Goal: Task Accomplishment & Management: Complete application form

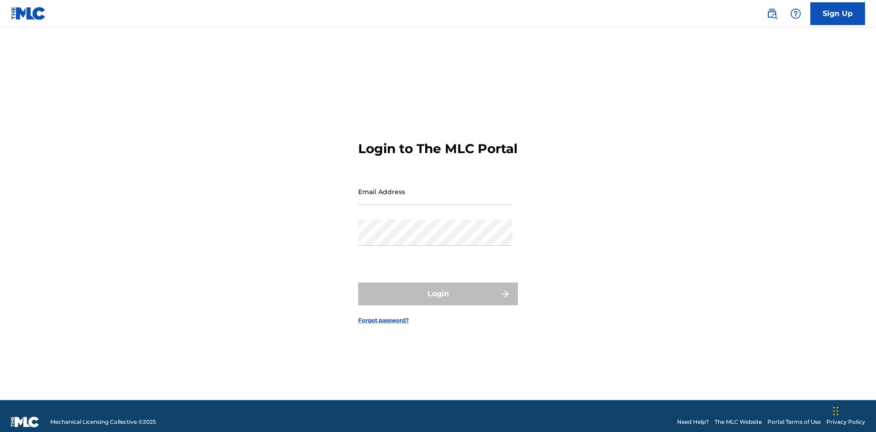
scroll to position [12, 0]
click at [838, 13] on link "Sign Up" at bounding box center [837, 13] width 55 height 23
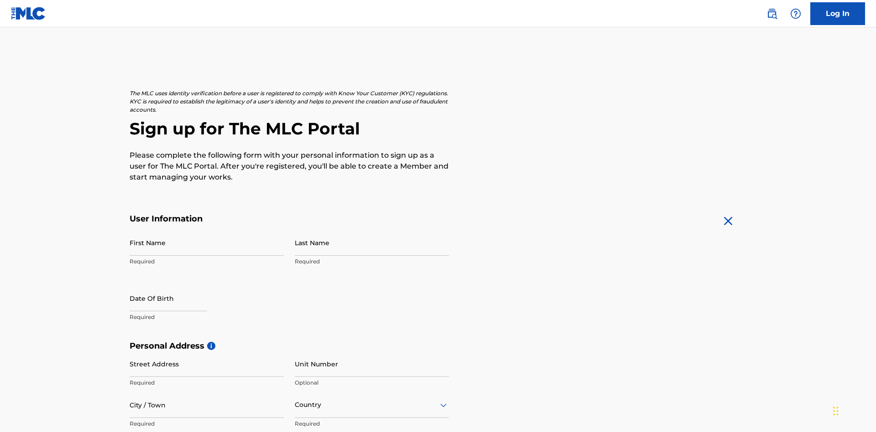
scroll to position [175, 0]
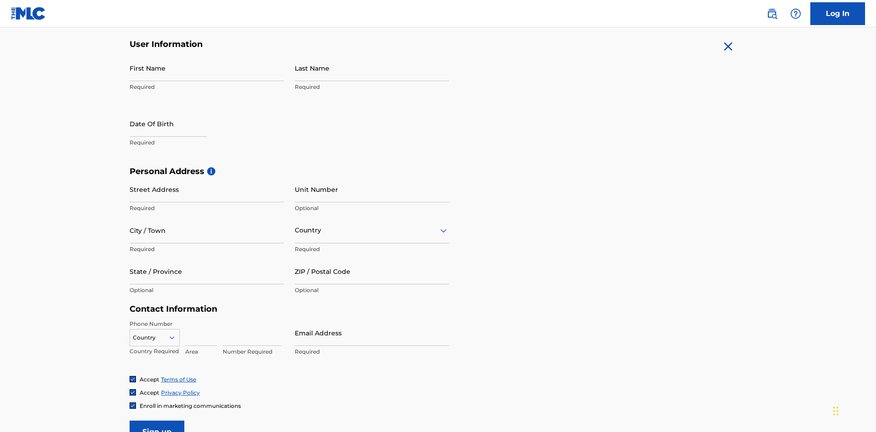
click at [207, 68] on input "First Name" at bounding box center [207, 68] width 154 height 26
type input "Krystal"
click at [372, 68] on input "Last Name" at bounding box center [372, 68] width 154 height 26
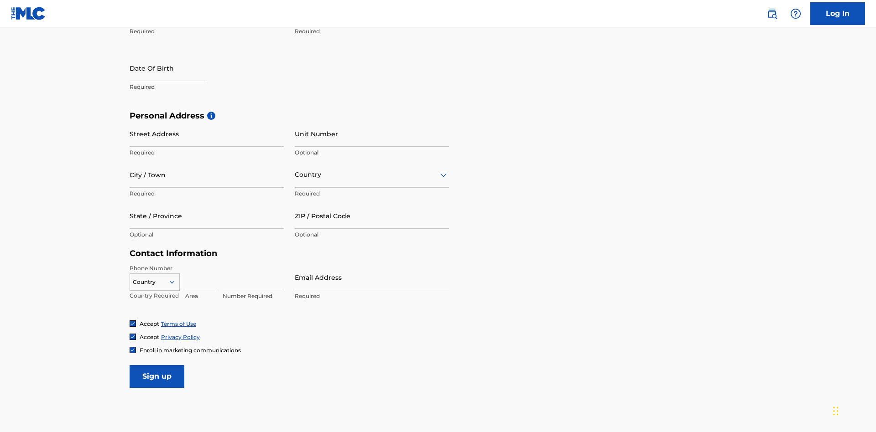
type input "Ribble"
click at [176, 69] on input "text" at bounding box center [169, 68] width 78 height 26
select select "7"
select select "2025"
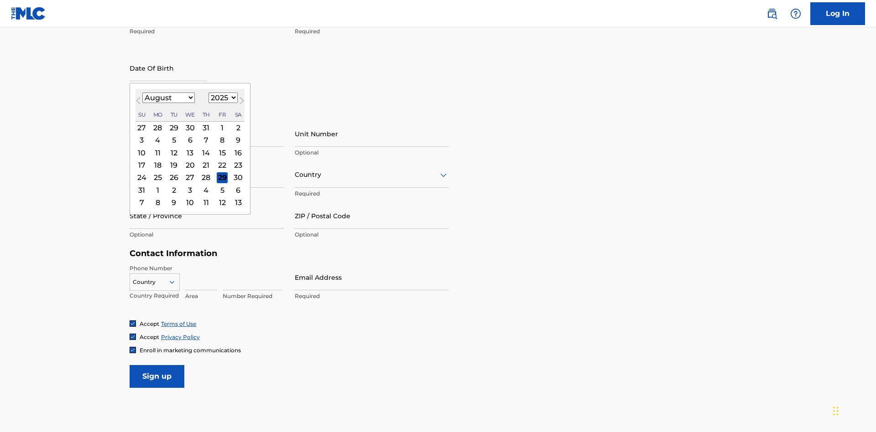
click at [168, 98] on select "January February March April May June July August September October November De…" at bounding box center [168, 98] width 52 height 10
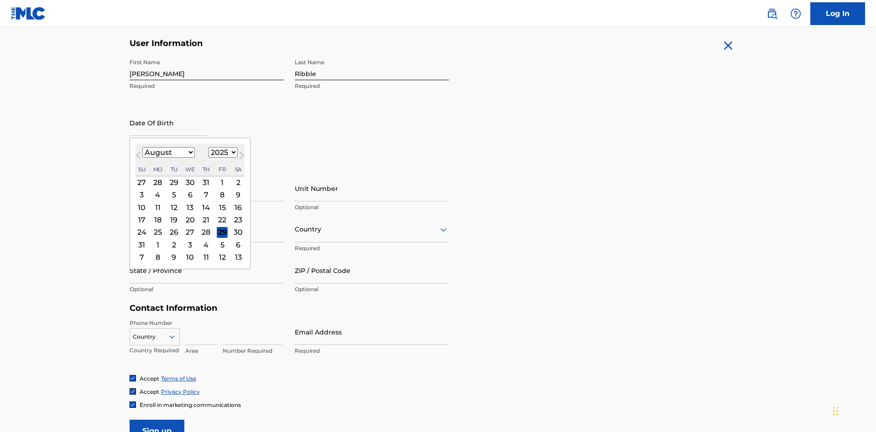
select select "0"
click at [222, 152] on select "1900 1901 1902 1903 1904 1905 1906 1907 1908 1909 1910 1911 1912 1913 1914 1915…" at bounding box center [222, 152] width 29 height 10
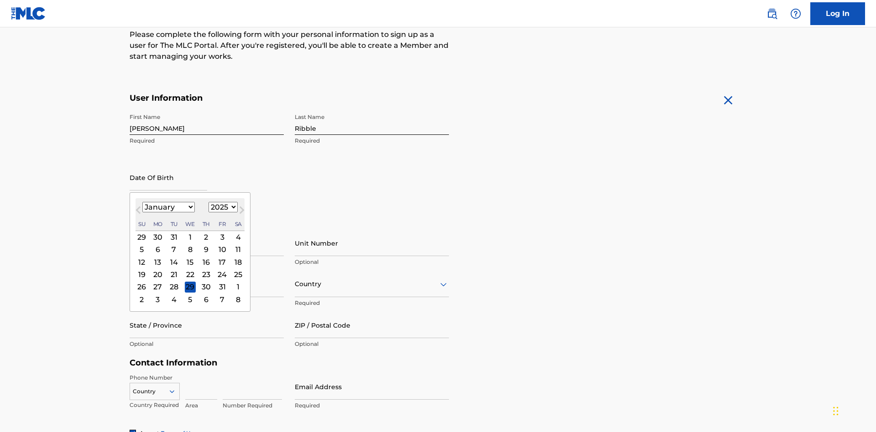
select select "1985"
click at [222, 207] on select "1900 1901 1902 1903 1904 1905 1906 1907 1908 1909 1910 1911 1912 1913 1914 1915…" at bounding box center [222, 207] width 29 height 10
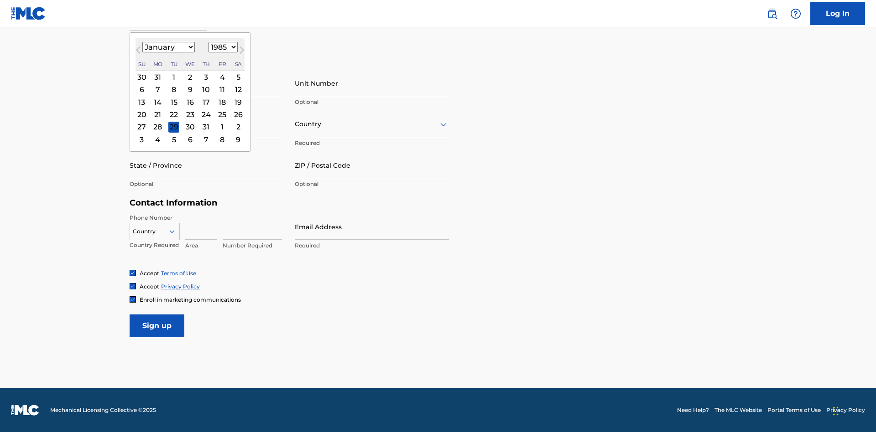
click at [173, 89] on div "8" at bounding box center [173, 89] width 11 height 11
type input "January 8 1985"
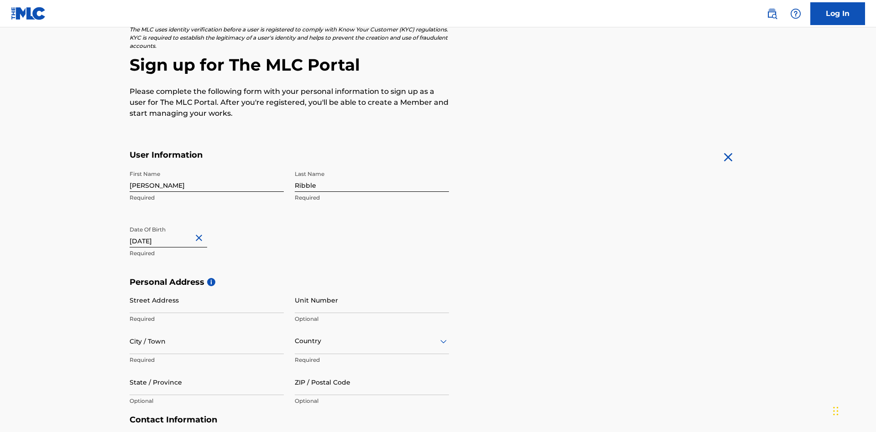
scroll to position [281, 0]
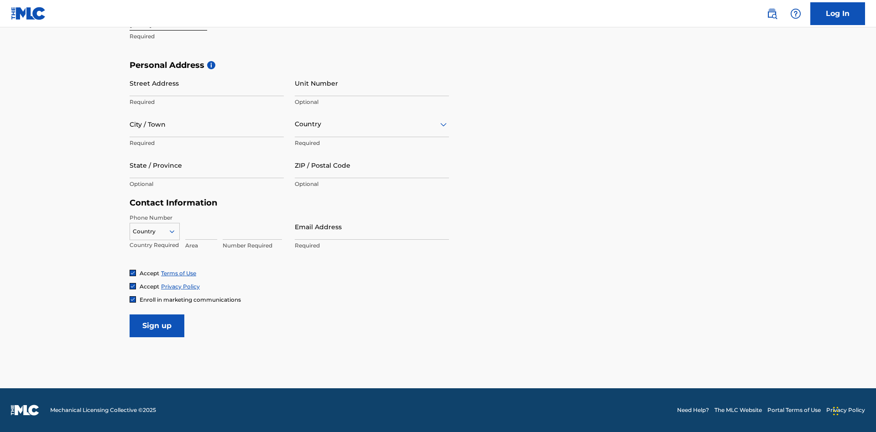
click at [207, 83] on input "Street Address" at bounding box center [207, 83] width 154 height 26
type input "9909 Elks Run Rd"
click at [207, 124] on input "City / Town" at bounding box center [207, 124] width 154 height 26
type input "Roseville"
click at [295, 124] on input "text" at bounding box center [296, 125] width 2 height 10
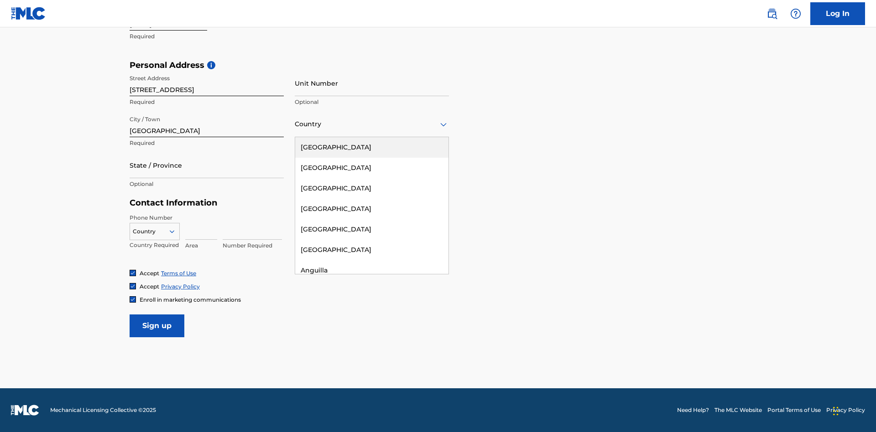
click at [372, 147] on div "United States" at bounding box center [371, 147] width 153 height 21
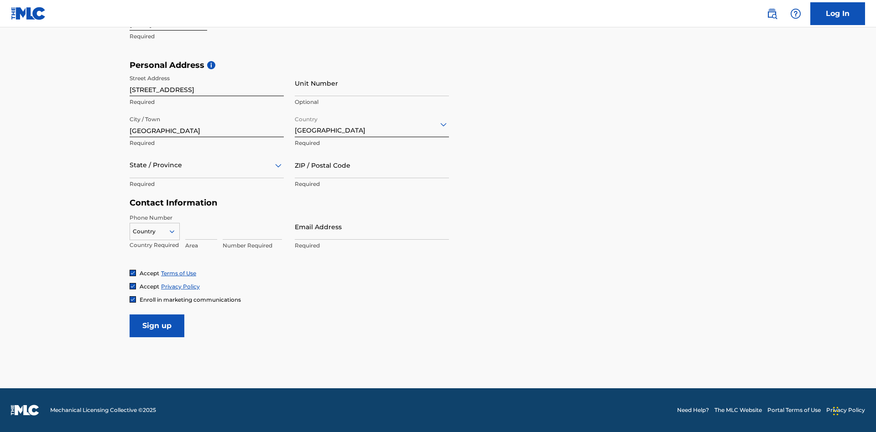
click at [207, 165] on div at bounding box center [207, 165] width 154 height 11
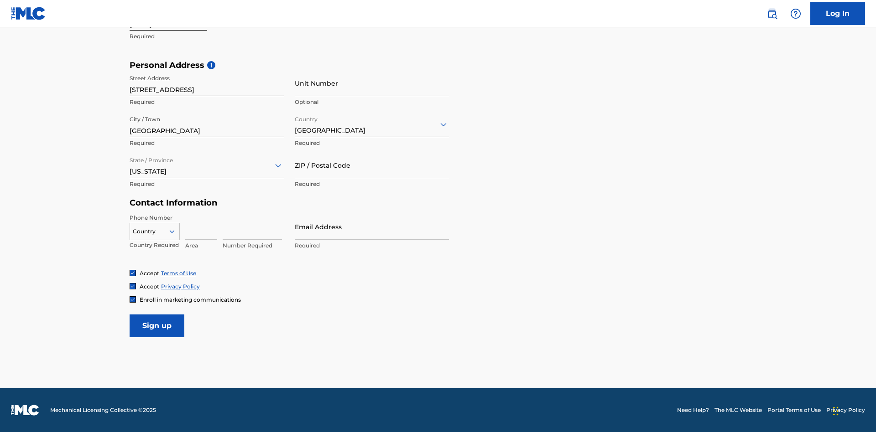
click at [372, 165] on input "ZIP / Postal Code" at bounding box center [372, 165] width 154 height 26
type input "43777"
click at [176, 231] on icon at bounding box center [172, 232] width 8 height 8
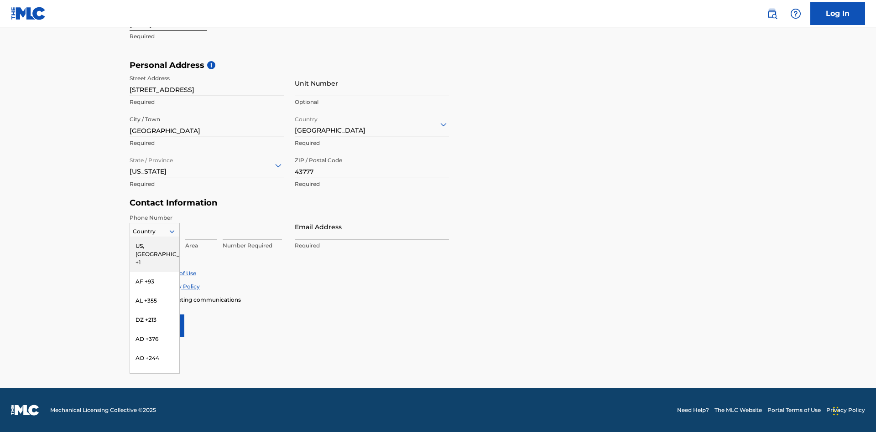
click at [155, 246] on div "US, [GEOGRAPHIC_DATA] +1" at bounding box center [154, 255] width 49 height 36
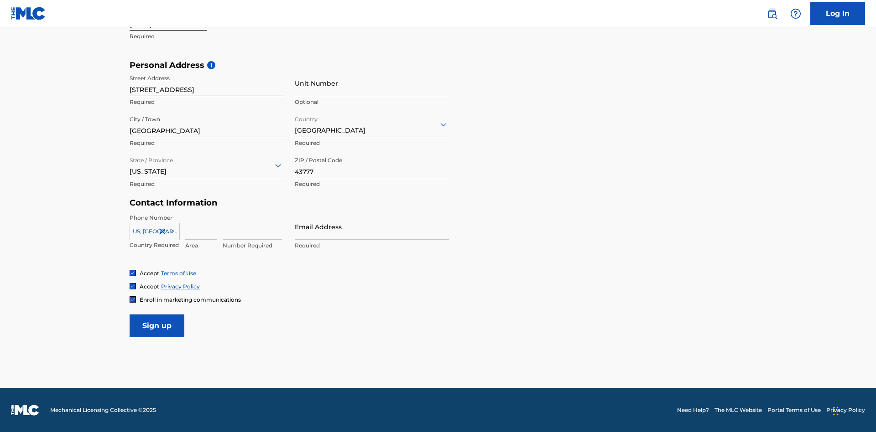
click at [201, 227] on input at bounding box center [201, 227] width 32 height 26
type input "740"
click at [252, 227] on input at bounding box center [252, 227] width 59 height 26
type input "8086351"
click at [372, 227] on input "Email Address" at bounding box center [372, 227] width 154 height 26
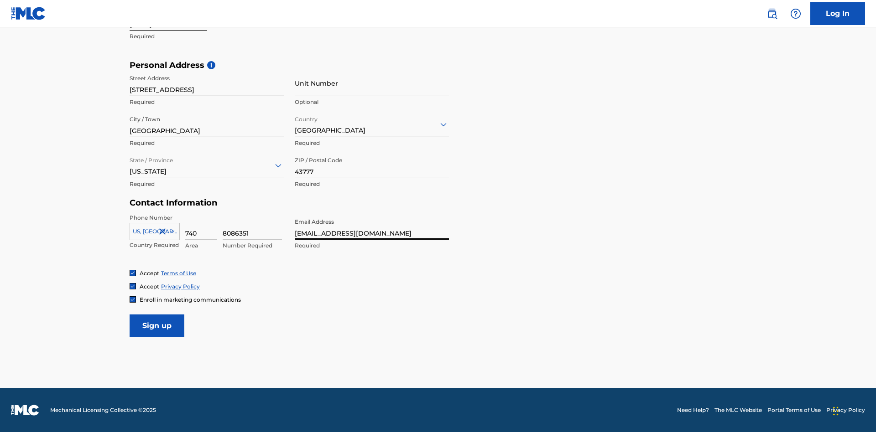
scroll to position [0, 22]
type input "[EMAIL_ADDRESS][DOMAIN_NAME]"
click at [157, 326] on input "Sign up" at bounding box center [157, 326] width 55 height 23
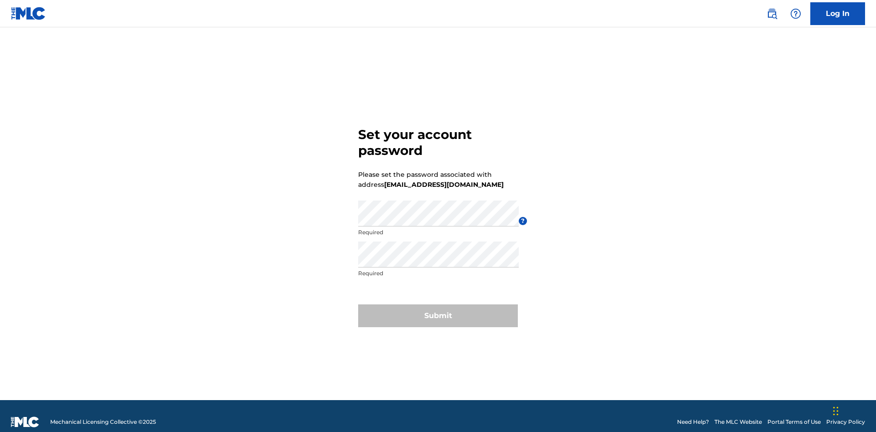
scroll to position [12, 0]
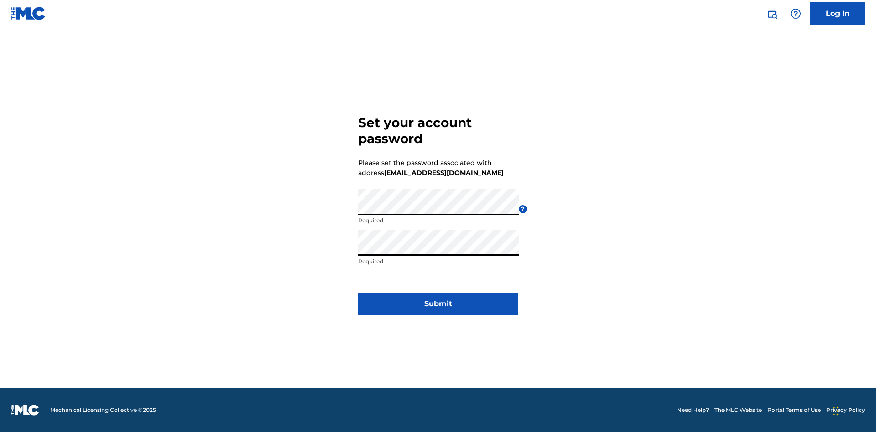
click at [438, 310] on button "Submit" at bounding box center [438, 304] width 160 height 23
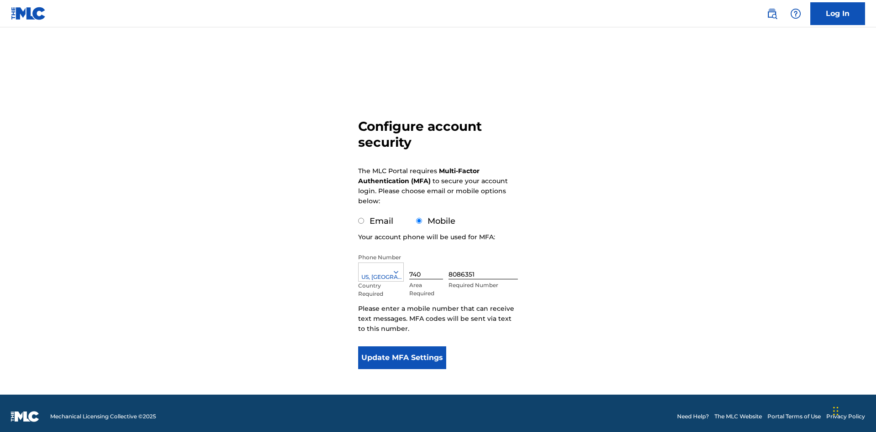
scroll to position [9, 0]
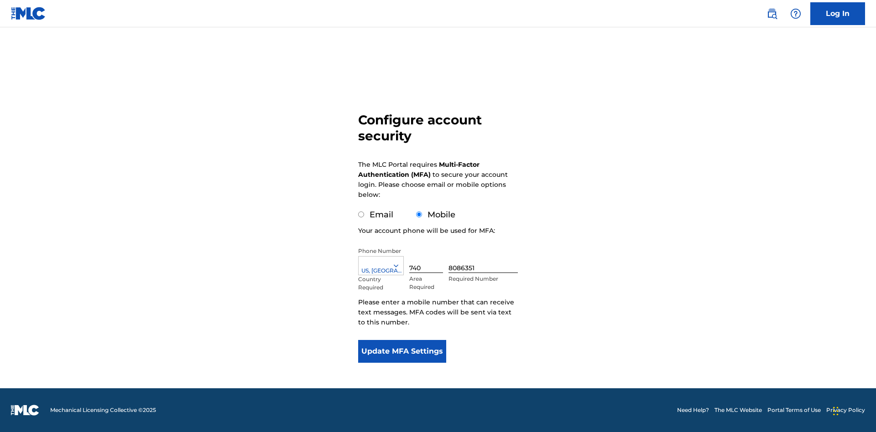
click at [419, 215] on input "Mobile" at bounding box center [419, 215] width 6 height 6
click at [400, 266] on icon at bounding box center [396, 266] width 8 height 8
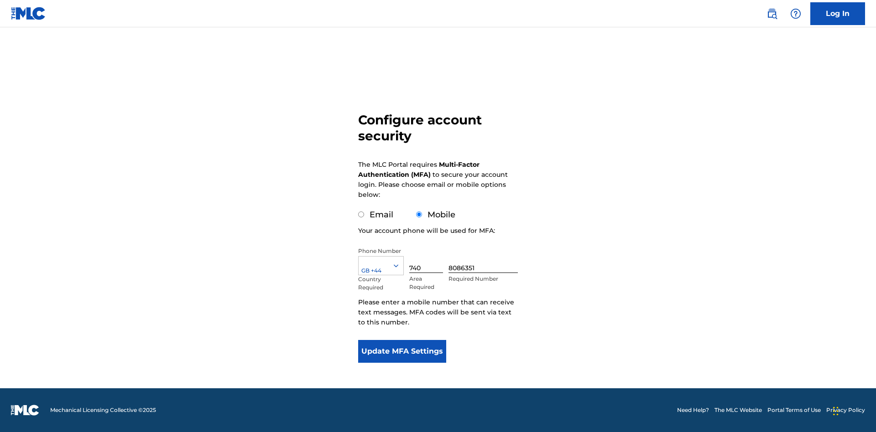
click at [428, 260] on input "740" at bounding box center [426, 260] width 34 height 26
type input "740"
click at [485, 260] on input "8086351" at bounding box center [482, 260] width 69 height 26
type input "1252166"
click at [402, 352] on button "Update MFA Settings" at bounding box center [402, 351] width 88 height 23
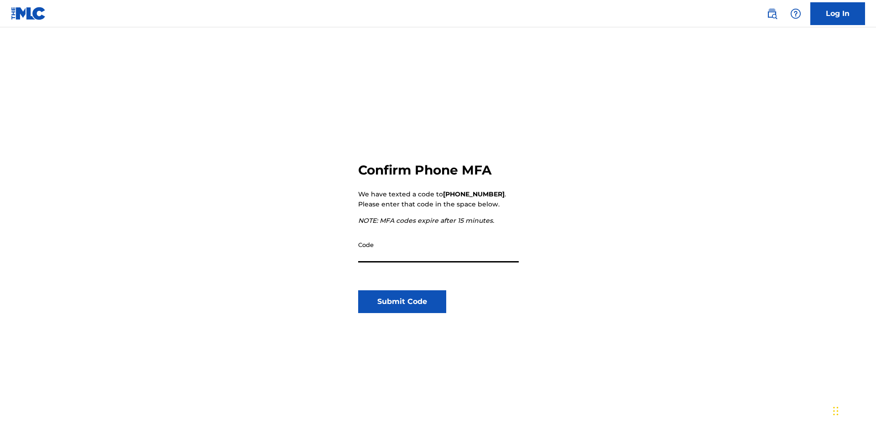
scroll to position [95, 0]
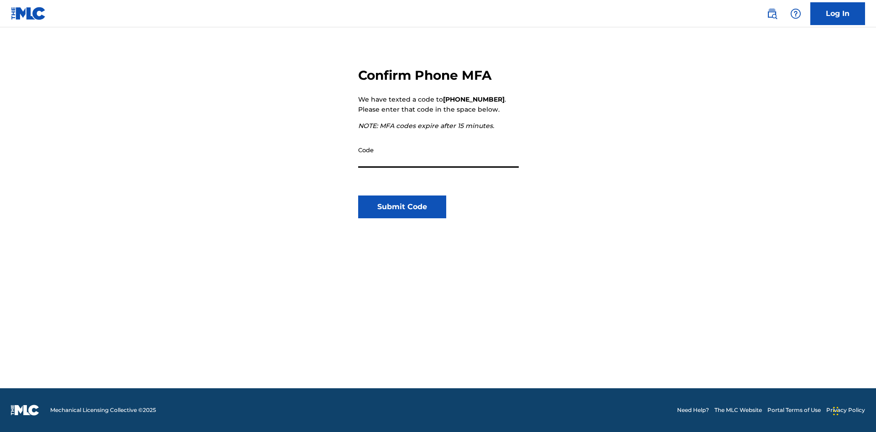
click at [438, 155] on input "Code" at bounding box center [438, 155] width 161 height 26
type input "053020"
click at [402, 207] on button "Submit Code" at bounding box center [402, 207] width 88 height 23
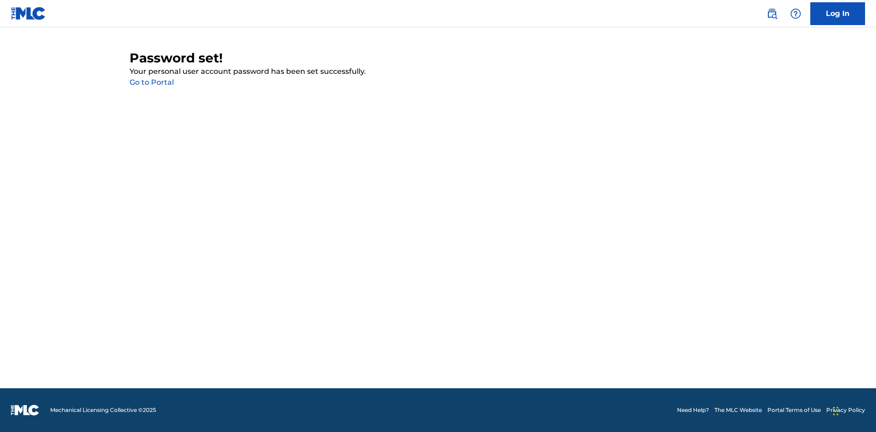
click at [151, 83] on link "Go to Portal" at bounding box center [152, 82] width 44 height 9
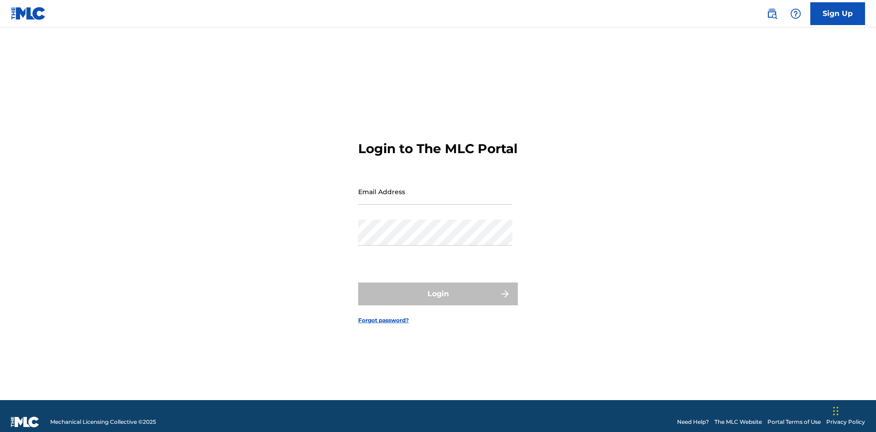
scroll to position [12, 0]
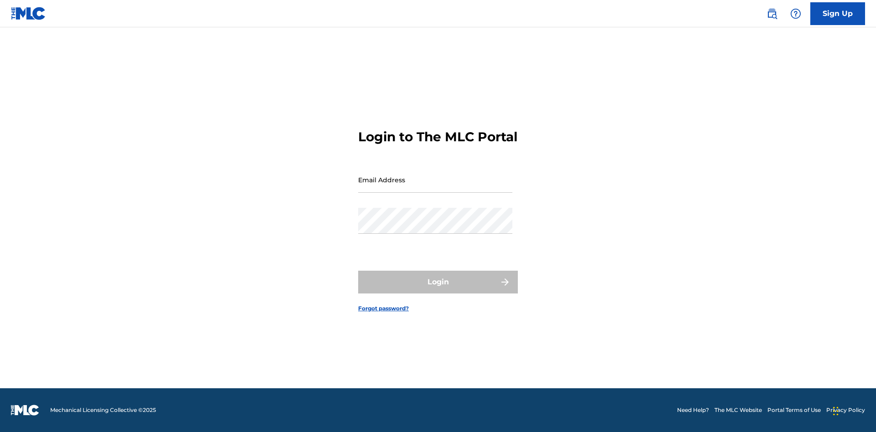
click at [435, 188] on input "Email Address" at bounding box center [435, 180] width 154 height 26
type input "[EMAIL_ADDRESS][DOMAIN_NAME]"
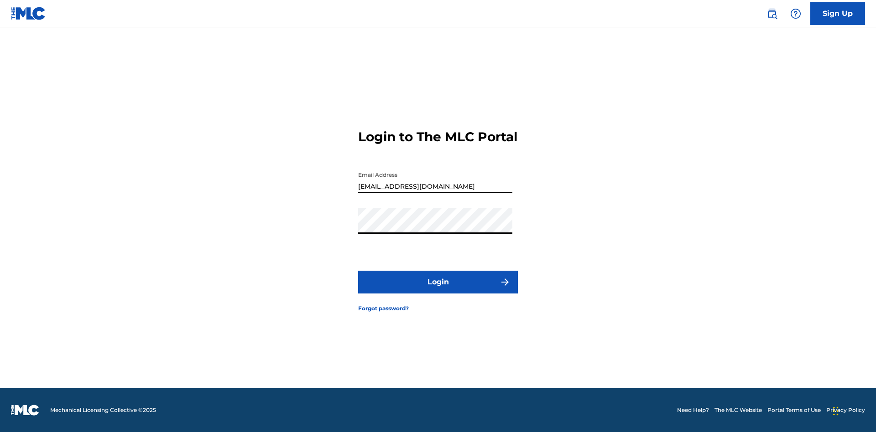
click at [438, 290] on button "Login" at bounding box center [438, 282] width 160 height 23
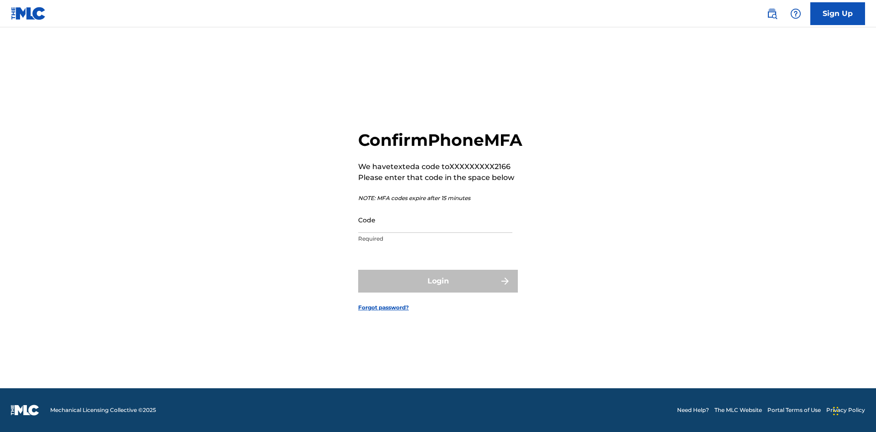
click at [435, 230] on input "Code" at bounding box center [435, 220] width 154 height 26
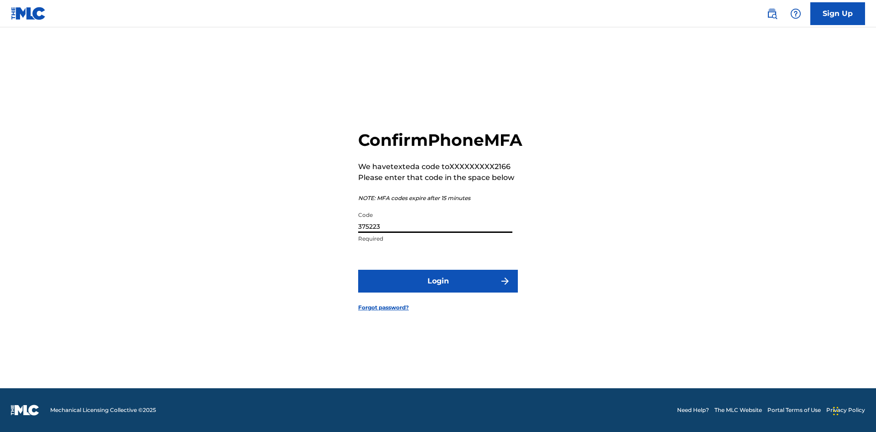
type input "375223"
click at [438, 292] on button "Login" at bounding box center [438, 281] width 160 height 23
